Goal: Check status: Check status

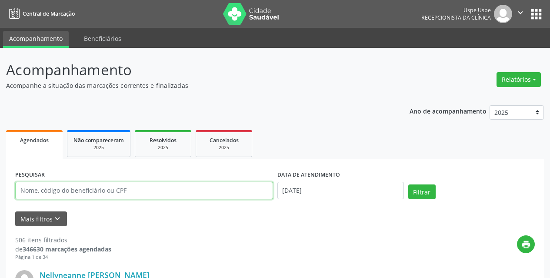
click at [123, 195] on input "text" at bounding box center [144, 190] width 258 height 17
type input "12545449415"
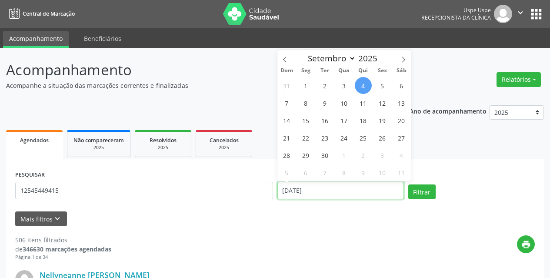
drag, startPoint x: 342, startPoint y: 190, endPoint x: 163, endPoint y: 193, distance: 179.0
click at [163, 193] on div "PESQUISAR 12545449415 DATA DE ATENDIMENTO [DATE] Filtrar" at bounding box center [275, 186] width 524 height 37
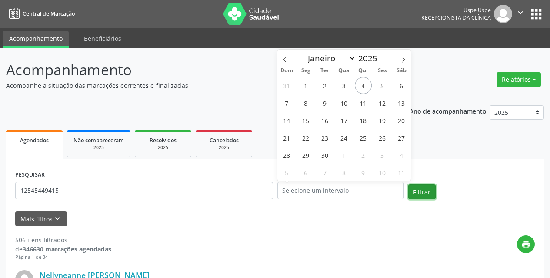
click at [431, 196] on button "Filtrar" at bounding box center [421, 191] width 27 height 15
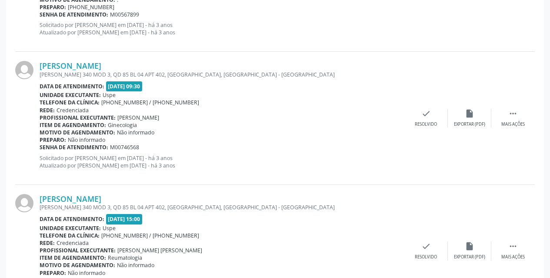
scroll to position [2013, 0]
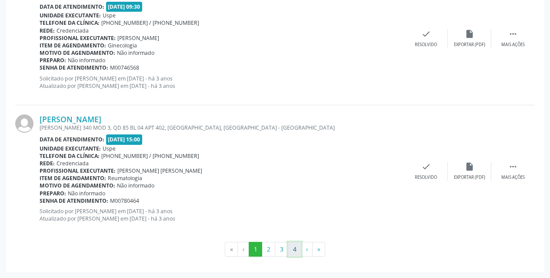
click at [298, 249] on button "4" at bounding box center [294, 249] width 13 height 15
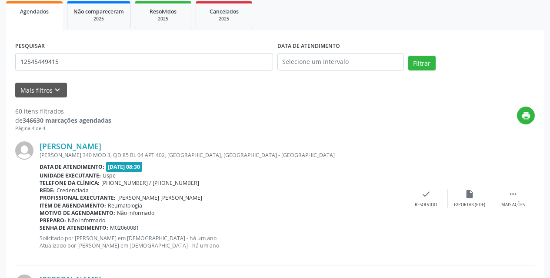
scroll to position [130, 0]
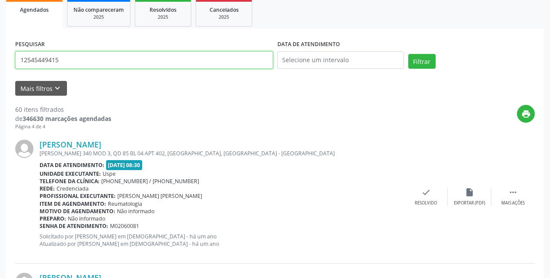
drag, startPoint x: 93, startPoint y: 63, endPoint x: 0, endPoint y: 65, distance: 92.6
type input "17291356415"
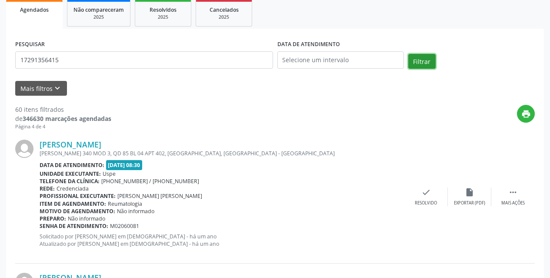
click at [424, 63] on button "Filtrar" at bounding box center [421, 61] width 27 height 15
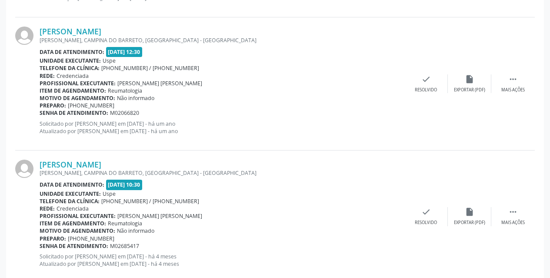
scroll to position [2013, 0]
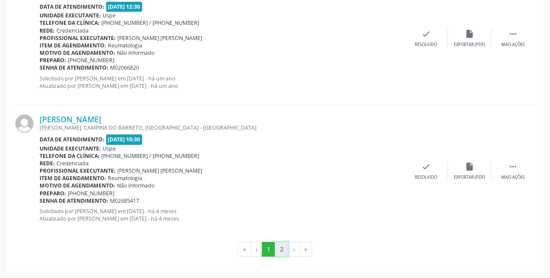
click at [275, 245] on button "2" at bounding box center [281, 249] width 13 height 15
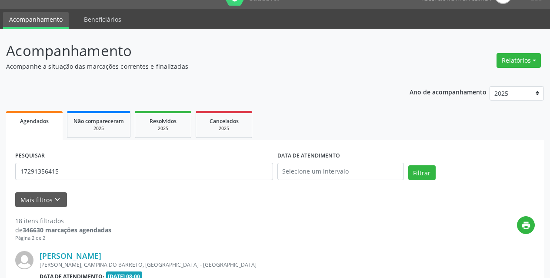
scroll to position [421, 0]
